Goal: Task Accomplishment & Management: Manage account settings

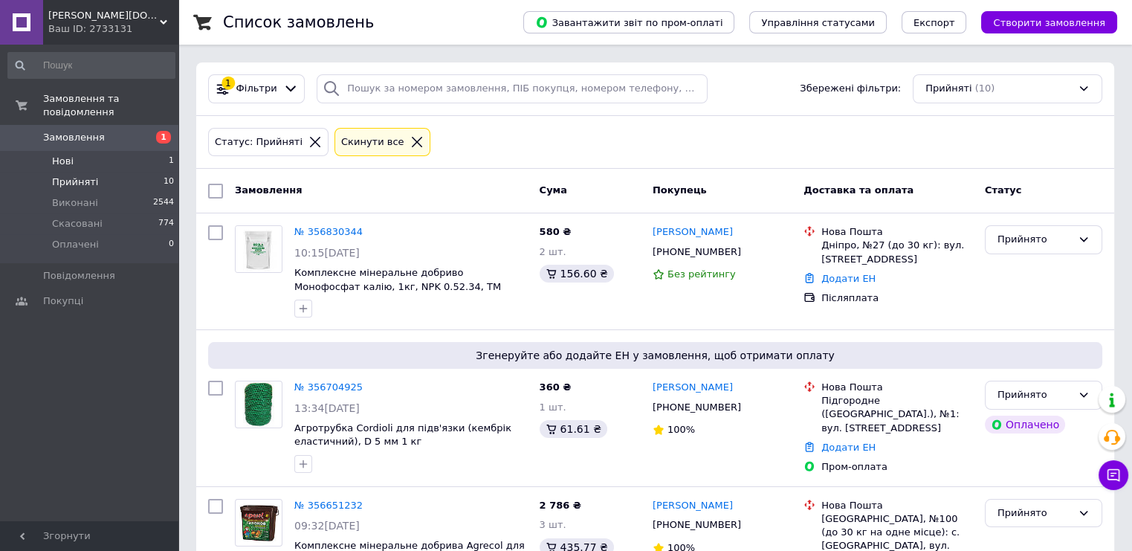
click at [89, 151] on li "Нові 1" at bounding box center [91, 161] width 183 height 21
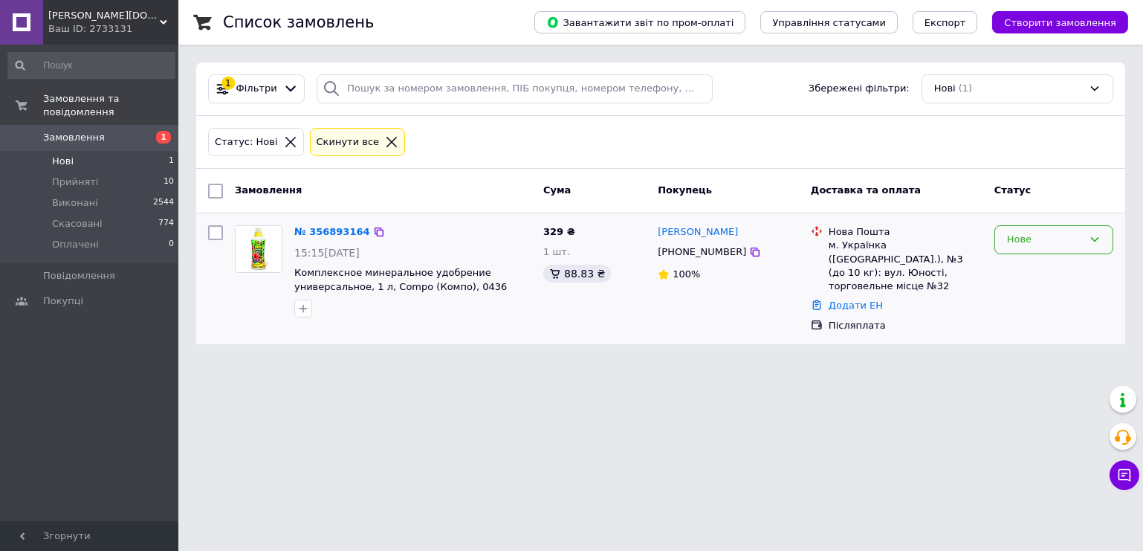
click at [1053, 232] on div "Нове" at bounding box center [1045, 240] width 76 height 16
click at [1010, 274] on li "Прийнято" at bounding box center [1053, 271] width 117 height 28
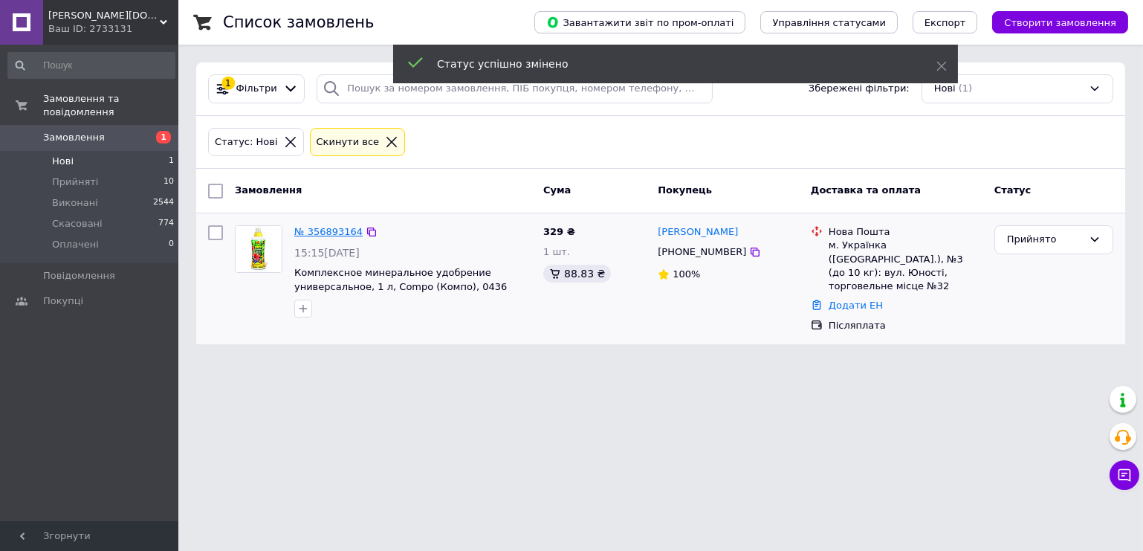
click at [349, 230] on link "№ 356893164" at bounding box center [328, 231] width 68 height 11
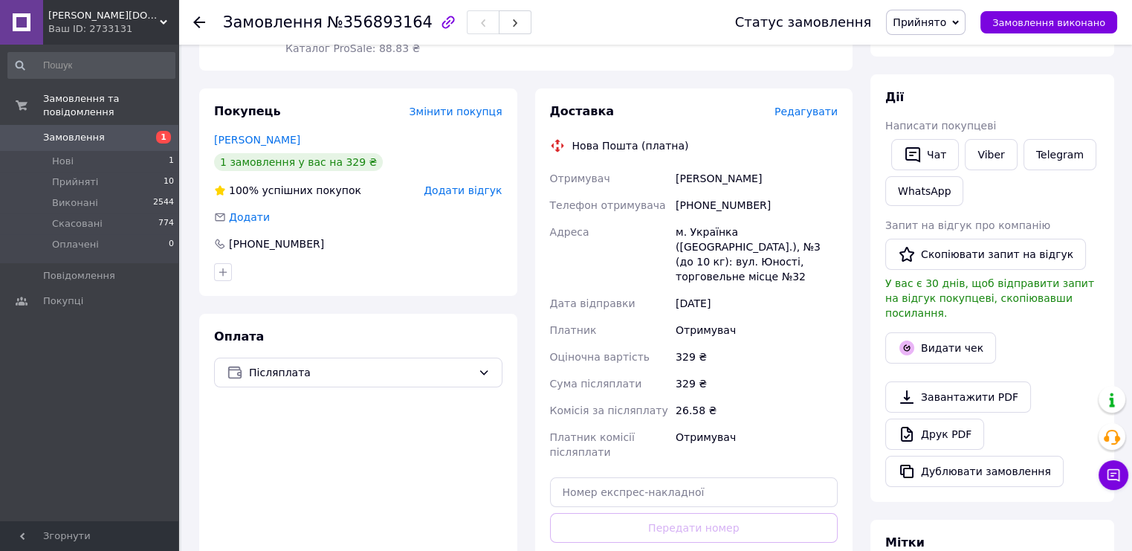
scroll to position [74, 0]
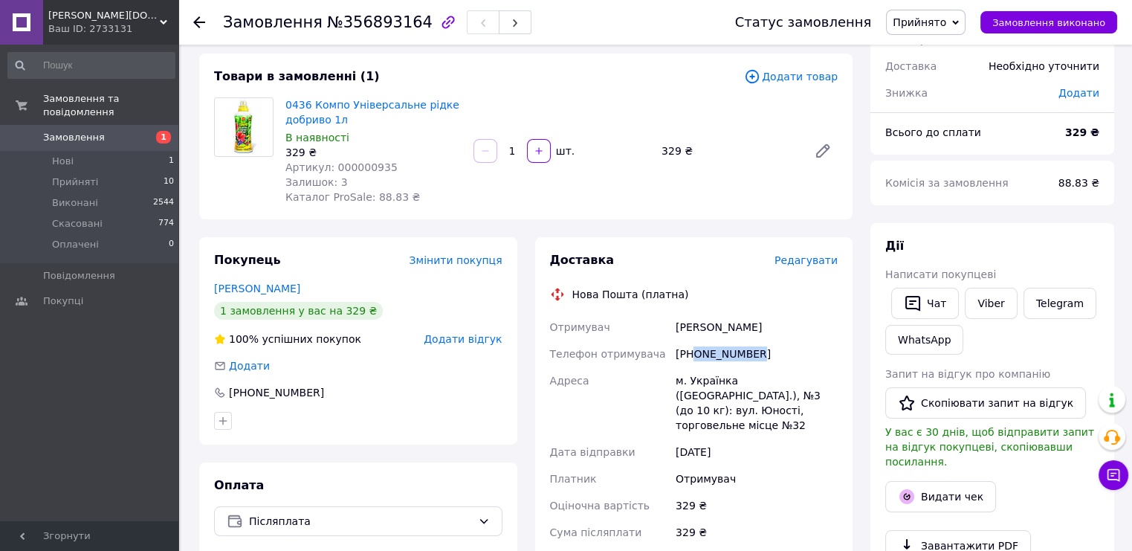
drag, startPoint x: 757, startPoint y: 353, endPoint x: 692, endPoint y: 358, distance: 64.8
click at [692, 358] on div "[PHONE_NUMBER]" at bounding box center [757, 353] width 168 height 27
copy div "0503876062"
click at [796, 494] on div "329 ₴" at bounding box center [757, 505] width 168 height 27
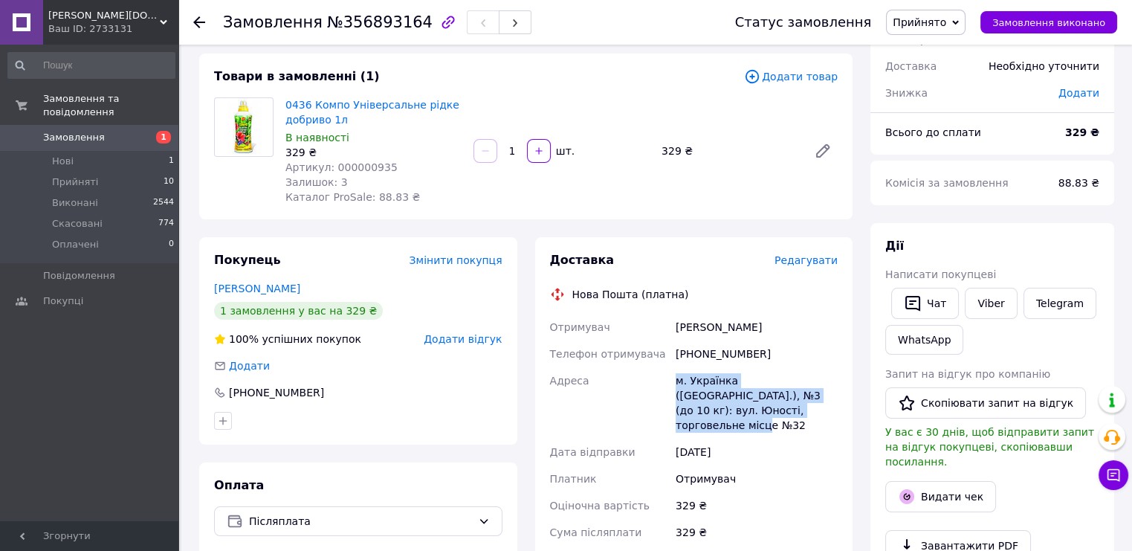
drag, startPoint x: 803, startPoint y: 410, endPoint x: 673, endPoint y: 384, distance: 131.9
click at [673, 384] on div "м. Українка ([GEOGRAPHIC_DATA].), №3 (до 10 кг): вул. Юності, торговельне місце…" at bounding box center [757, 402] width 168 height 71
copy div "м. Українка ([GEOGRAPHIC_DATA].), №3 (до 10 кг): вул. Юності, торговельне місце…"
drag, startPoint x: 815, startPoint y: 502, endPoint x: 763, endPoint y: 405, distance: 110.4
click at [815, 500] on div "329 ₴" at bounding box center [757, 505] width 168 height 27
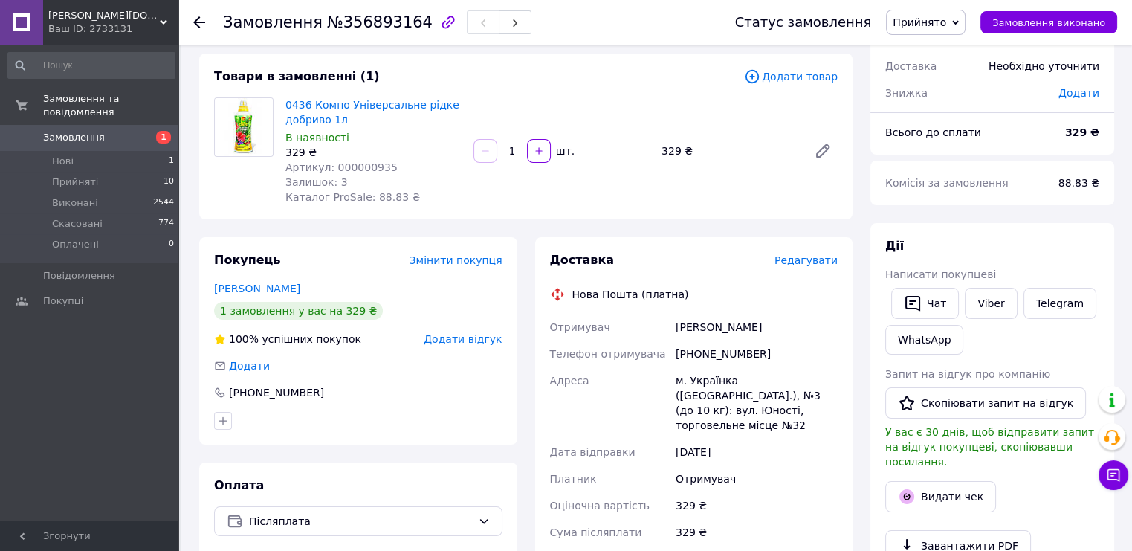
click at [337, 24] on span "№356893164" at bounding box center [380, 22] width 106 height 18
copy span "356893164"
click at [771, 519] on div "329 ₴" at bounding box center [757, 532] width 168 height 27
drag, startPoint x: 692, startPoint y: 492, endPoint x: 674, endPoint y: 494, distance: 17.9
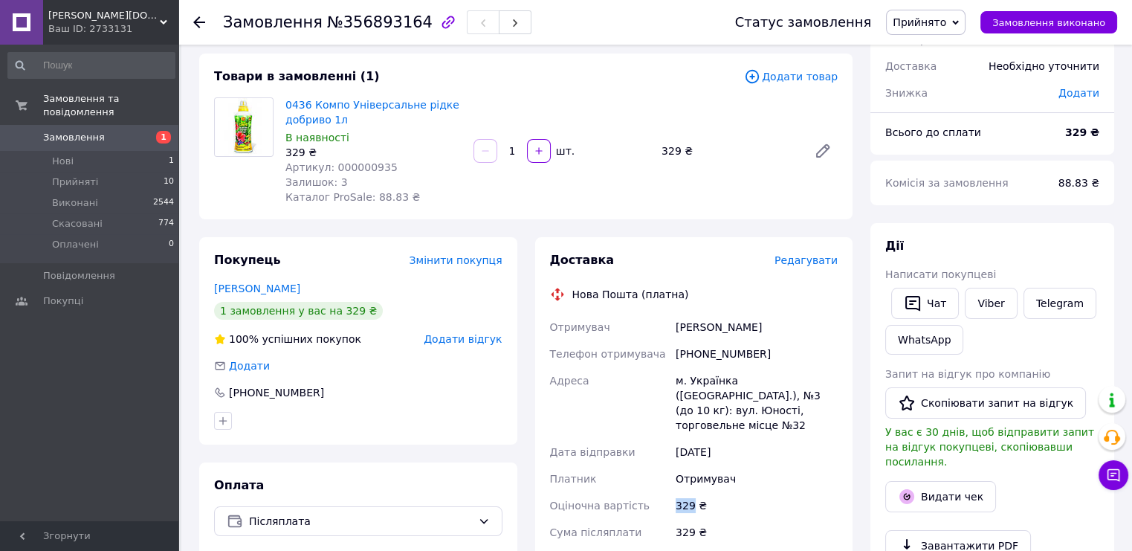
click at [674, 494] on div "329 ₴" at bounding box center [757, 505] width 168 height 27
copy div "329"
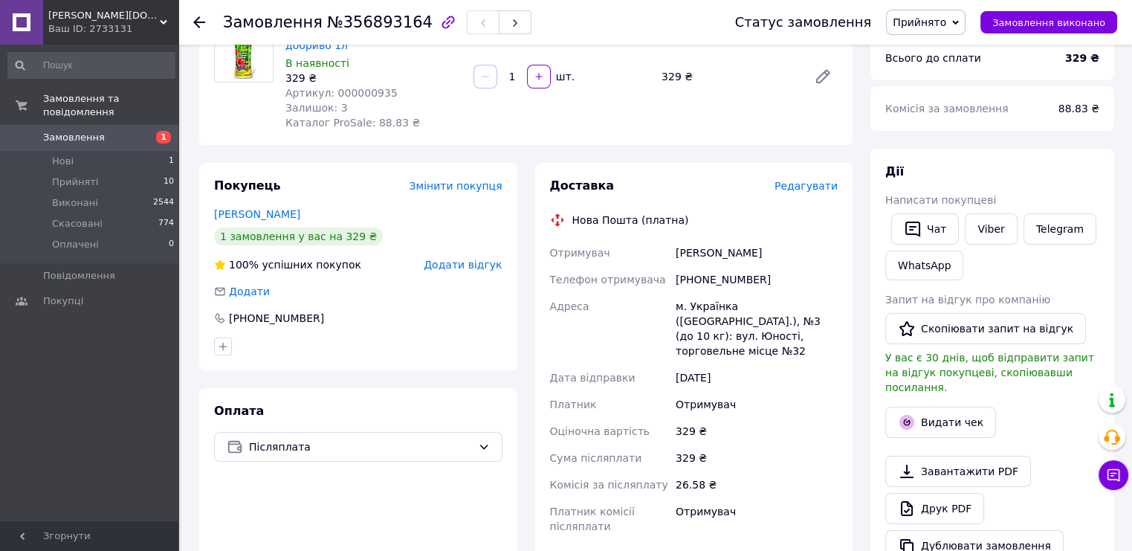
click at [1018, 126] on div "Комісія за замовлення 88.83 ₴" at bounding box center [992, 108] width 244 height 45
click at [107, 172] on li "Прийняті 10" at bounding box center [91, 182] width 183 height 21
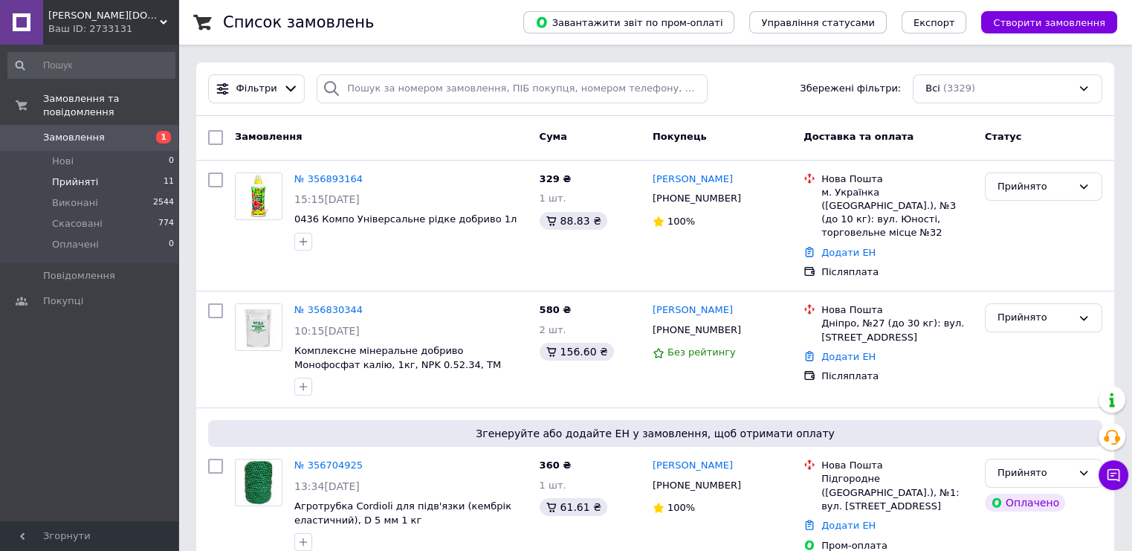
click at [143, 172] on li "Прийняті 11" at bounding box center [91, 182] width 183 height 21
